Goal: Information Seeking & Learning: Check status

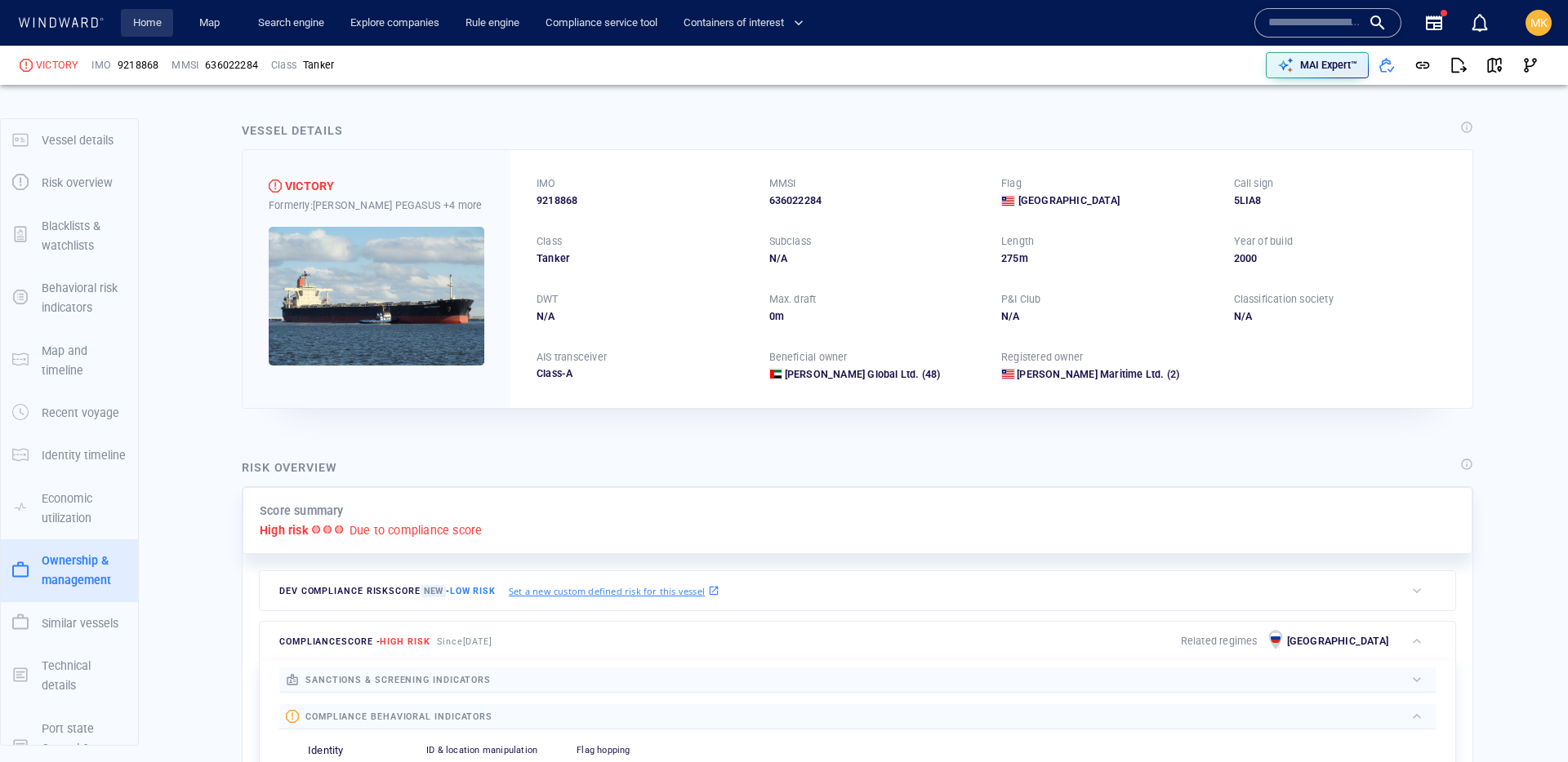
scroll to position [44, 0]
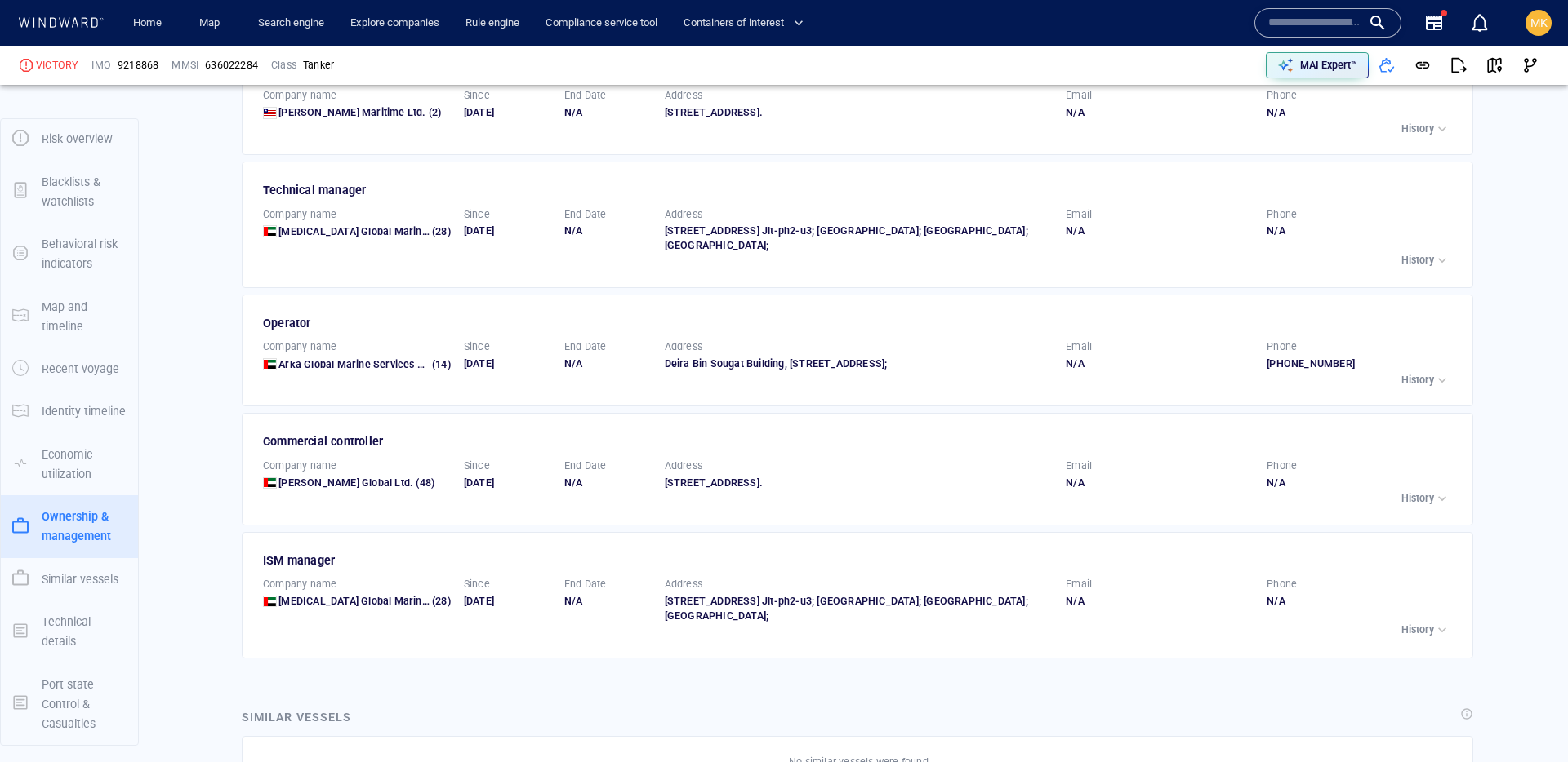
click at [56, 63] on div "VICTORY" at bounding box center [56, 65] width 42 height 15
copy div "VICTORY"
click at [145, 60] on span "9218868" at bounding box center [137, 65] width 40 height 15
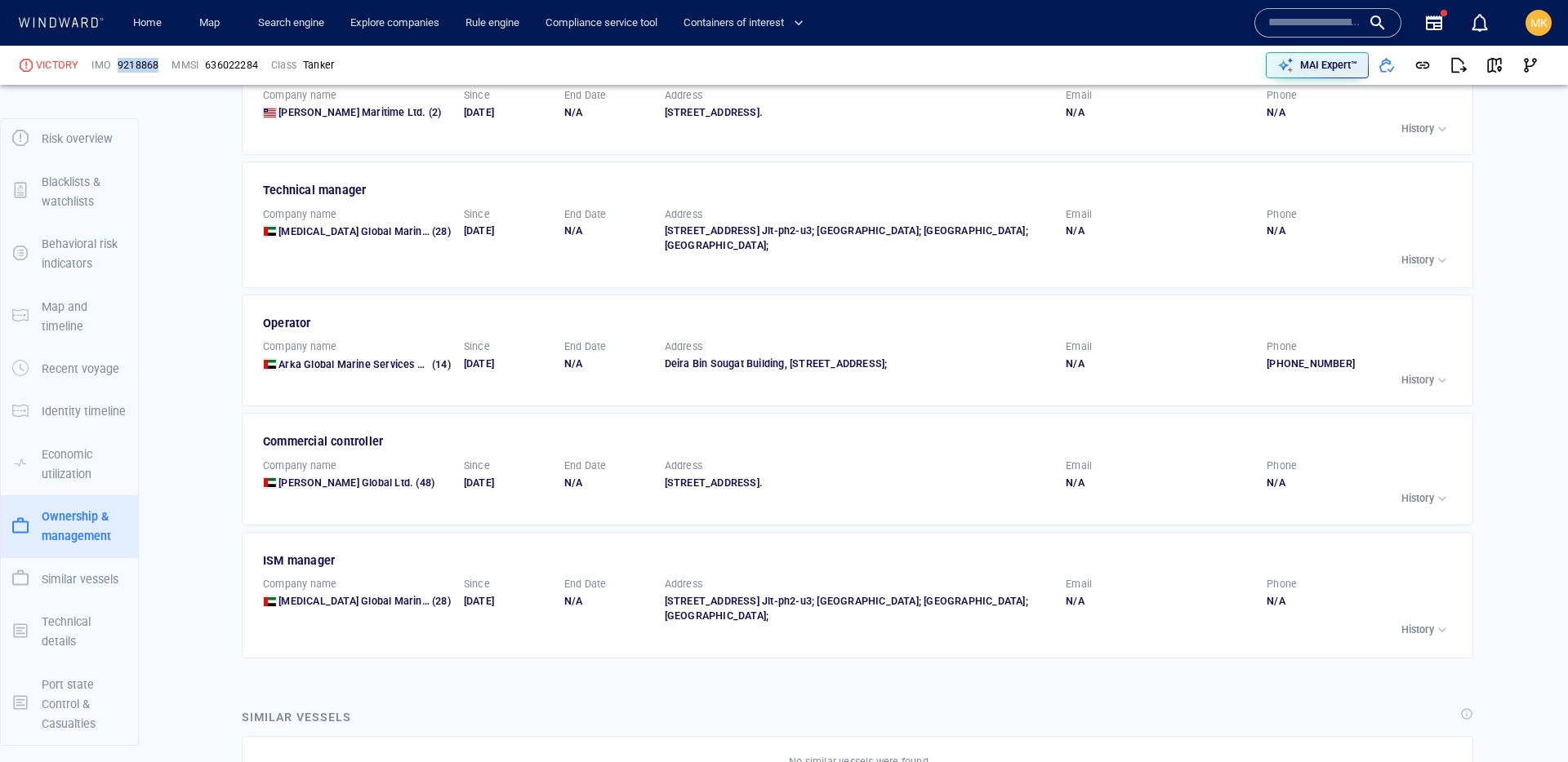
copy span "9218868"
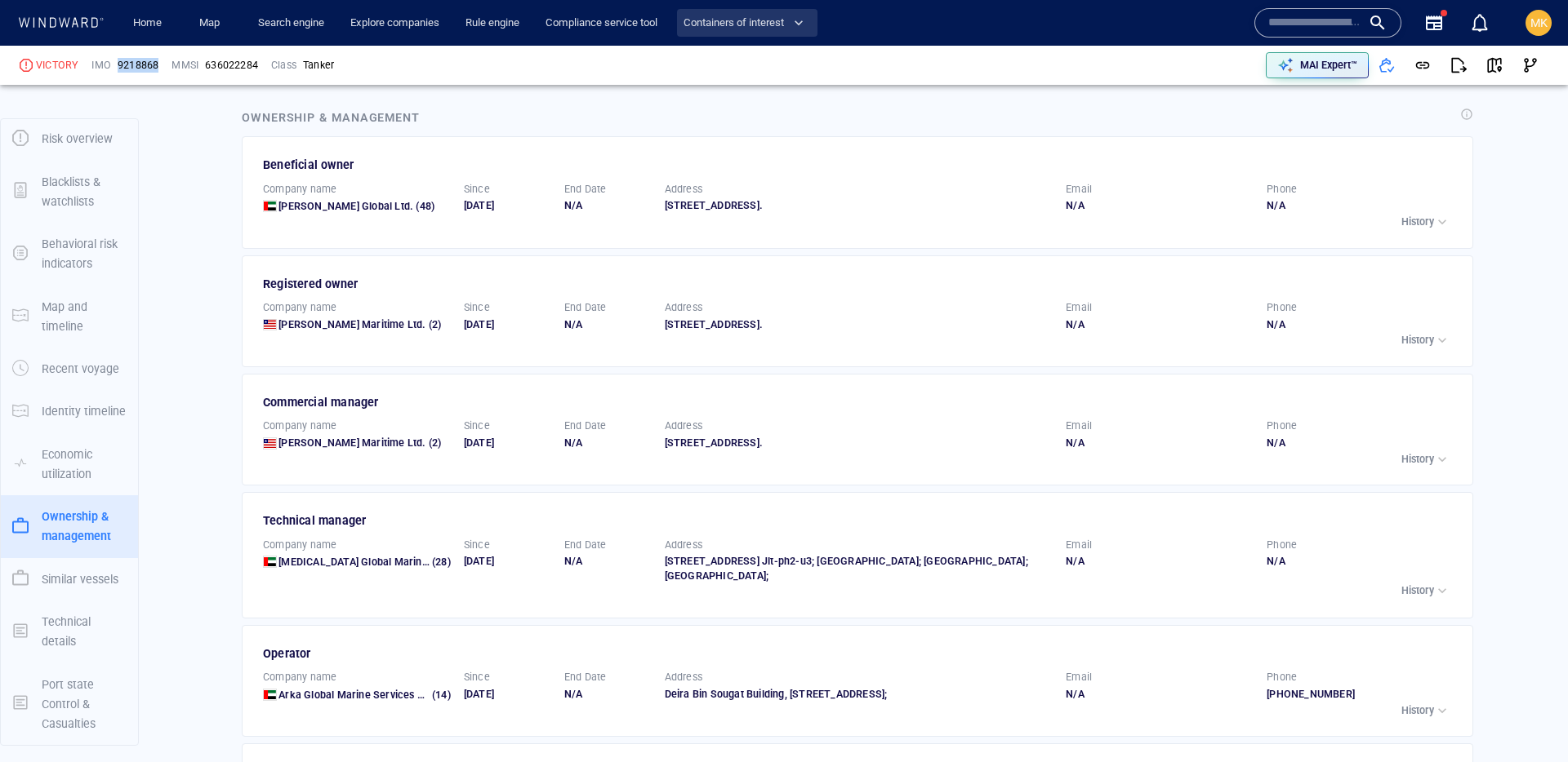
scroll to position [2586, 0]
